Goal: Task Accomplishment & Management: Use online tool/utility

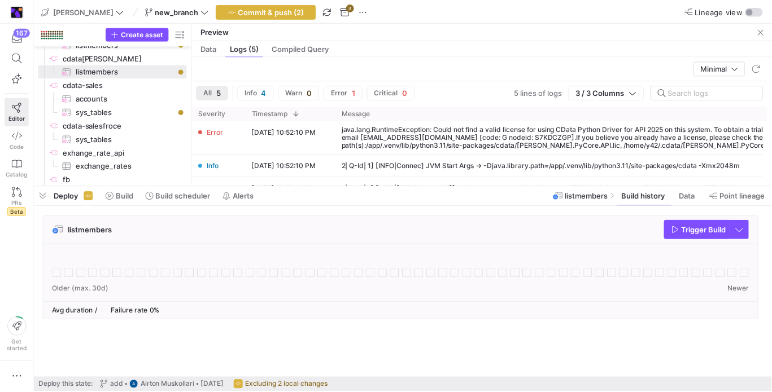
scroll to position [23, 0]
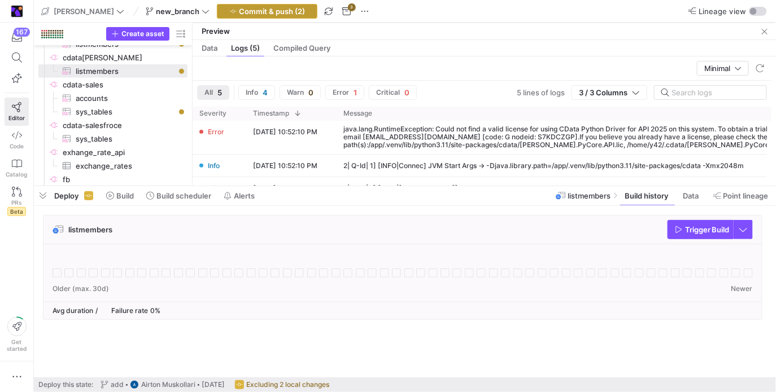
click at [251, 11] on span "Commit & push (2)" at bounding box center [272, 11] width 66 height 9
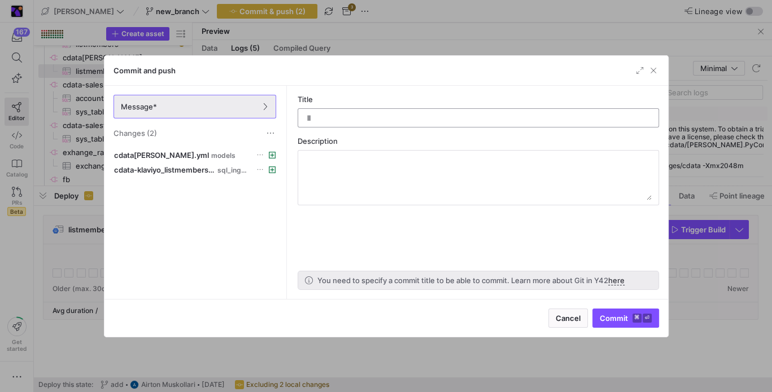
type input "ll"
click at [644, 315] on kbd "⏎" at bounding box center [647, 318] width 9 height 9
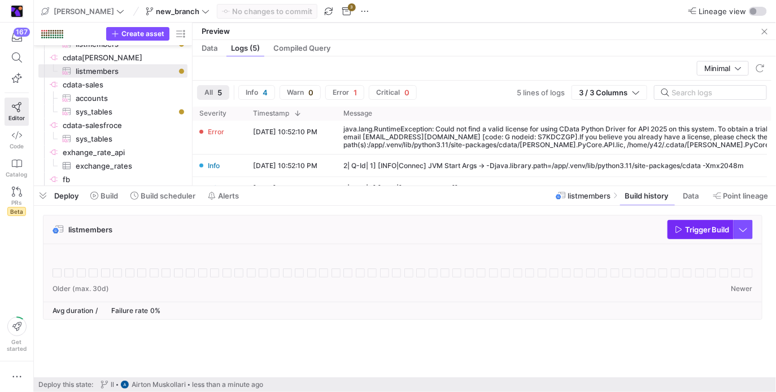
click at [689, 227] on span "Trigger Build" at bounding box center [707, 229] width 45 height 9
click at [56, 271] on icon at bounding box center [57, 273] width 9 height 9
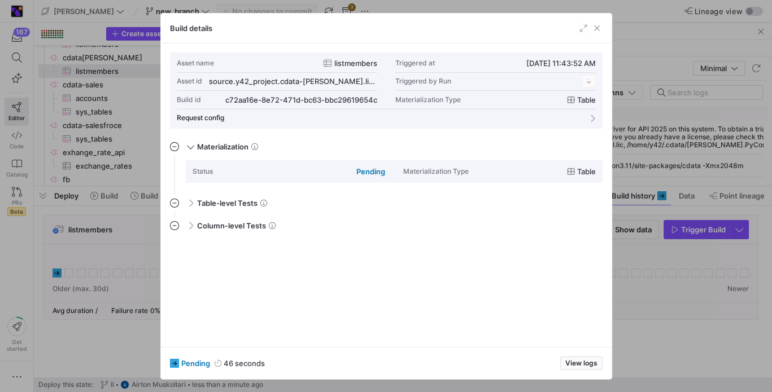
scroll to position [102, 0]
click at [590, 362] on span "View logs" at bounding box center [581, 364] width 32 height 8
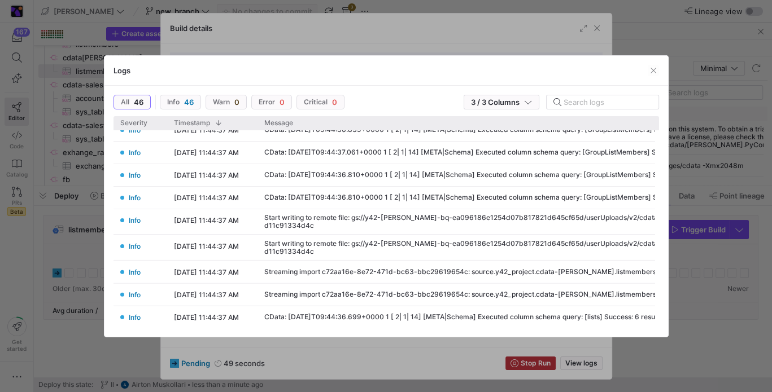
scroll to position [0, 0]
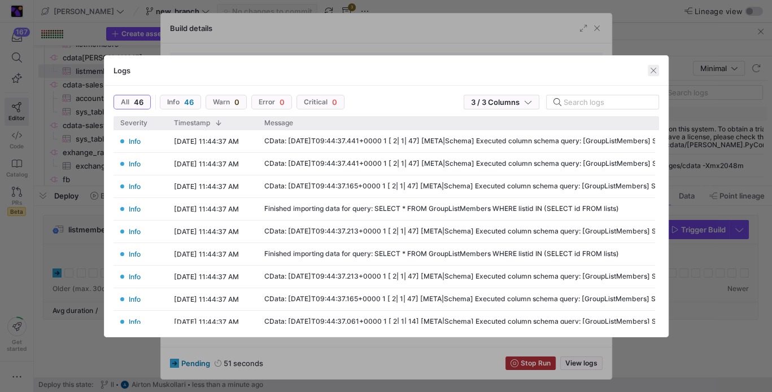
click at [653, 70] on span "button" at bounding box center [653, 70] width 11 height 11
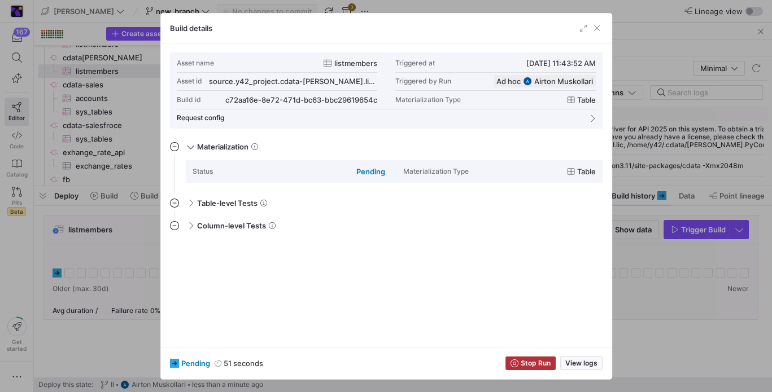
click at [603, 27] on div "Build details" at bounding box center [386, 29] width 451 height 30
click at [599, 27] on span "button" at bounding box center [596, 28] width 11 height 11
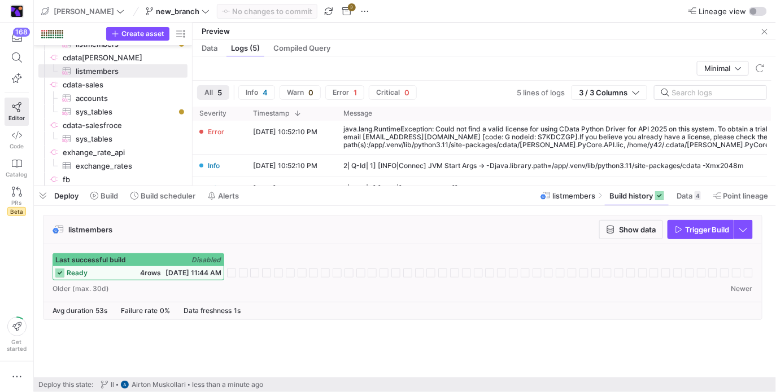
click at [112, 265] on div "Last successful build Disabled" at bounding box center [138, 260] width 171 height 12
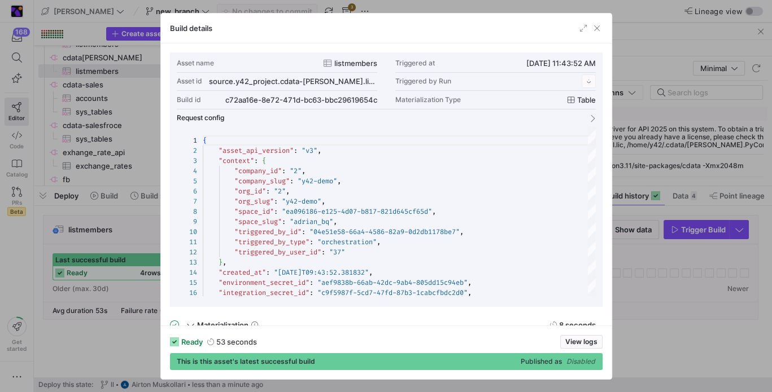
scroll to position [102, 0]
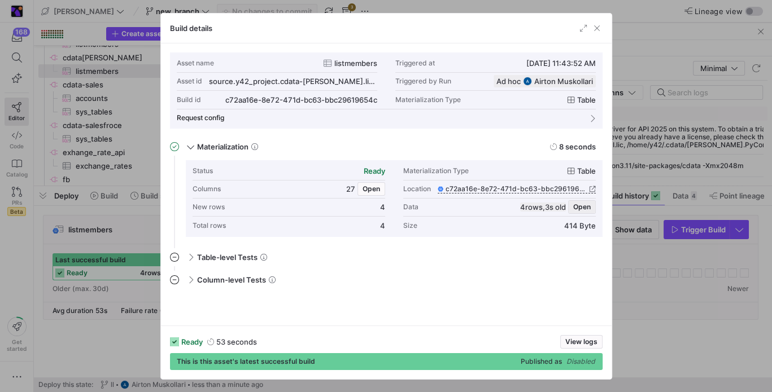
click at [579, 203] on span "Open" at bounding box center [582, 207] width 18 height 8
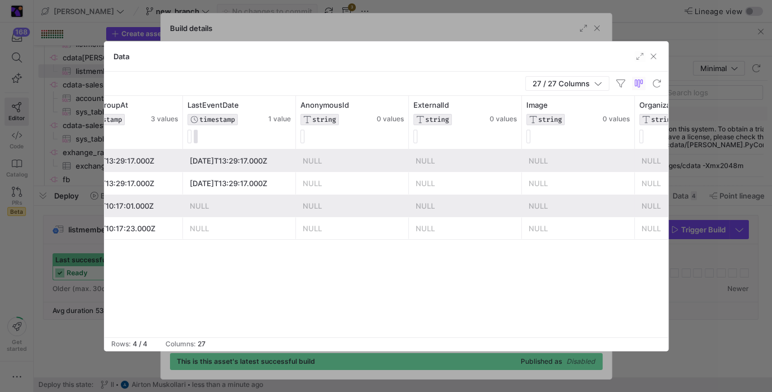
scroll to position [0, 0]
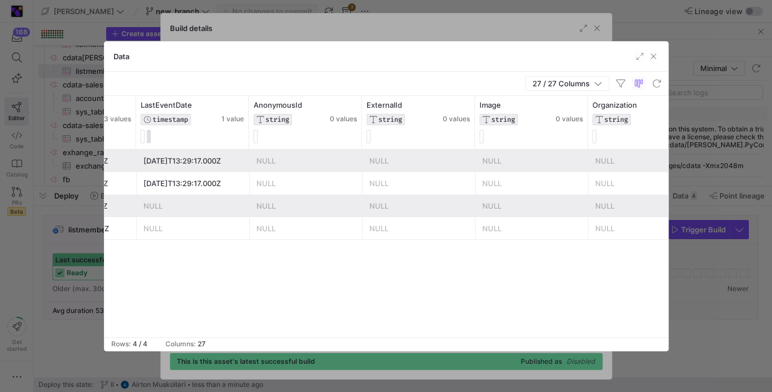
click at [661, 47] on div "Data" at bounding box center [386, 57] width 564 height 30
click at [652, 56] on span "button" at bounding box center [653, 56] width 11 height 11
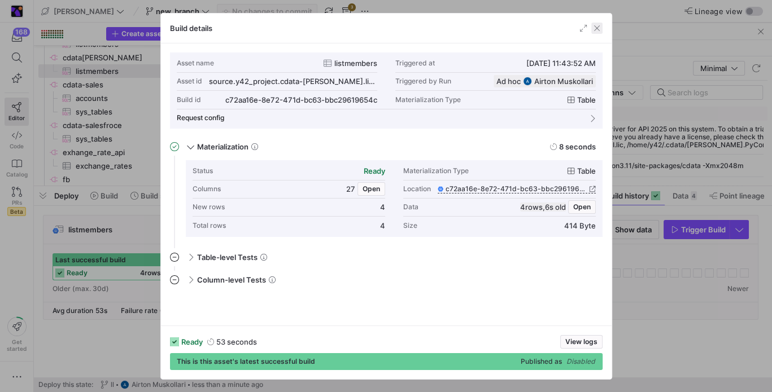
click at [591, 26] on span "button" at bounding box center [596, 28] width 11 height 11
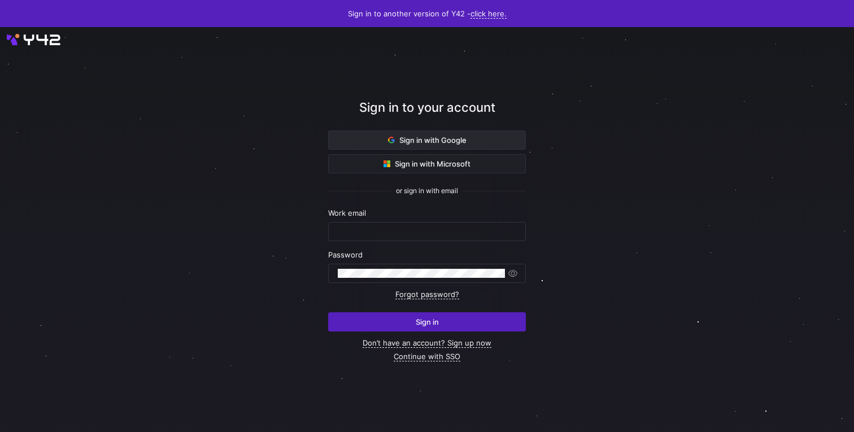
click at [475, 141] on span at bounding box center [427, 140] width 197 height 18
